Goal: Complete application form

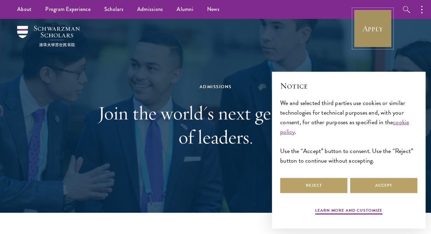
click at [365, 26] on link "Apply" at bounding box center [373, 28] width 38 height 38
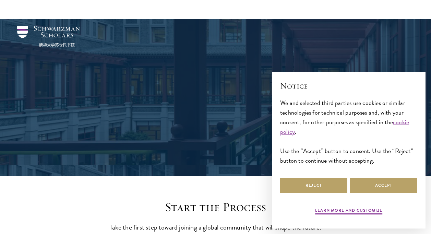
scroll to position [1087, 0]
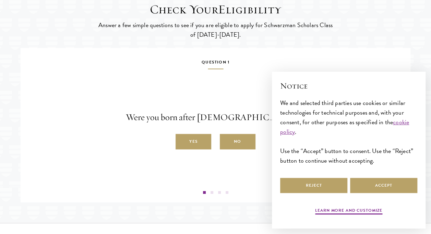
click at [252, 109] on div "Question 1 Were you born after [DEMOGRAPHIC_DATA]? Yes No" at bounding box center [216, 126] width 380 height 136
click at [382, 189] on button "Accept" at bounding box center [383, 185] width 67 height 15
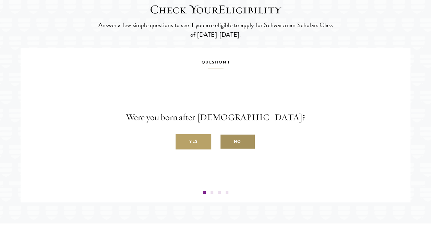
click at [236, 150] on label "No" at bounding box center [238, 141] width 36 height 15
click at [226, 141] on input "No" at bounding box center [223, 138] width 6 height 6
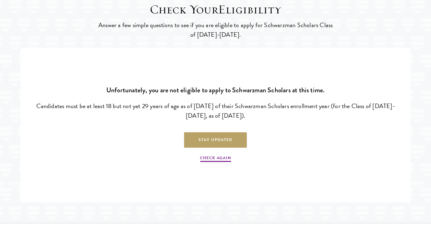
click at [129, 163] on p "Check Again" at bounding box center [216, 155] width 380 height 15
